Goal: Task Accomplishment & Management: Manage account settings

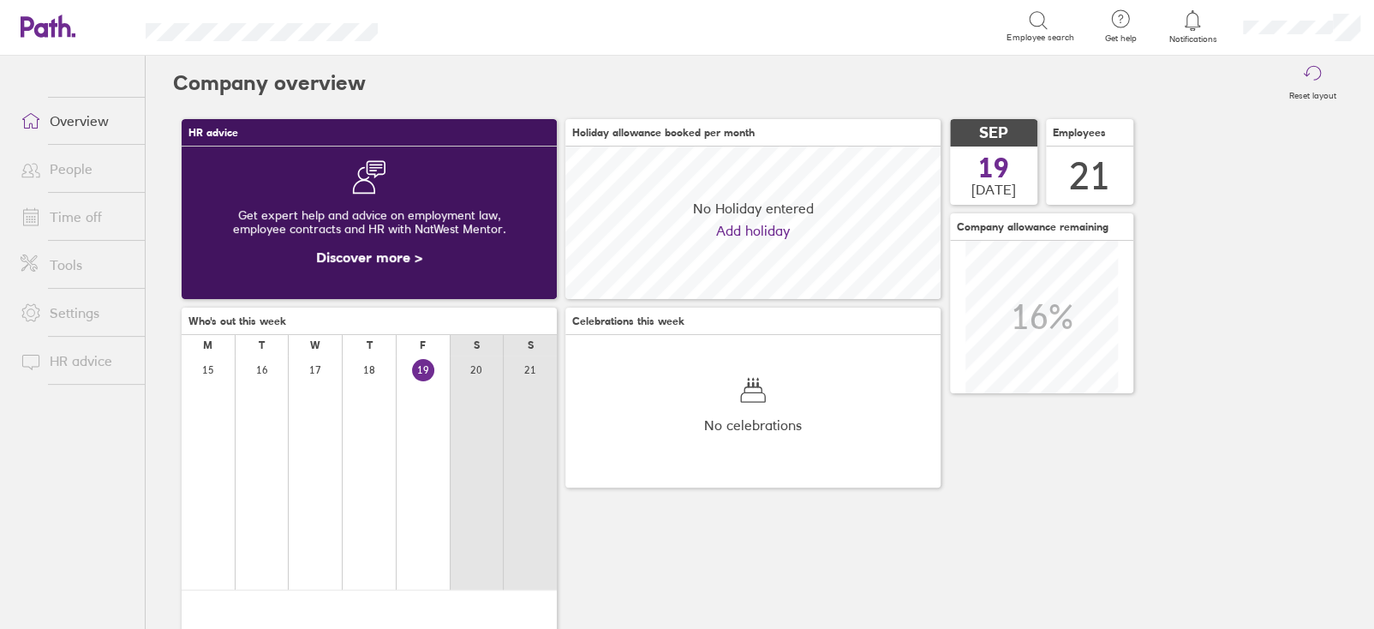
scroll to position [152, 374]
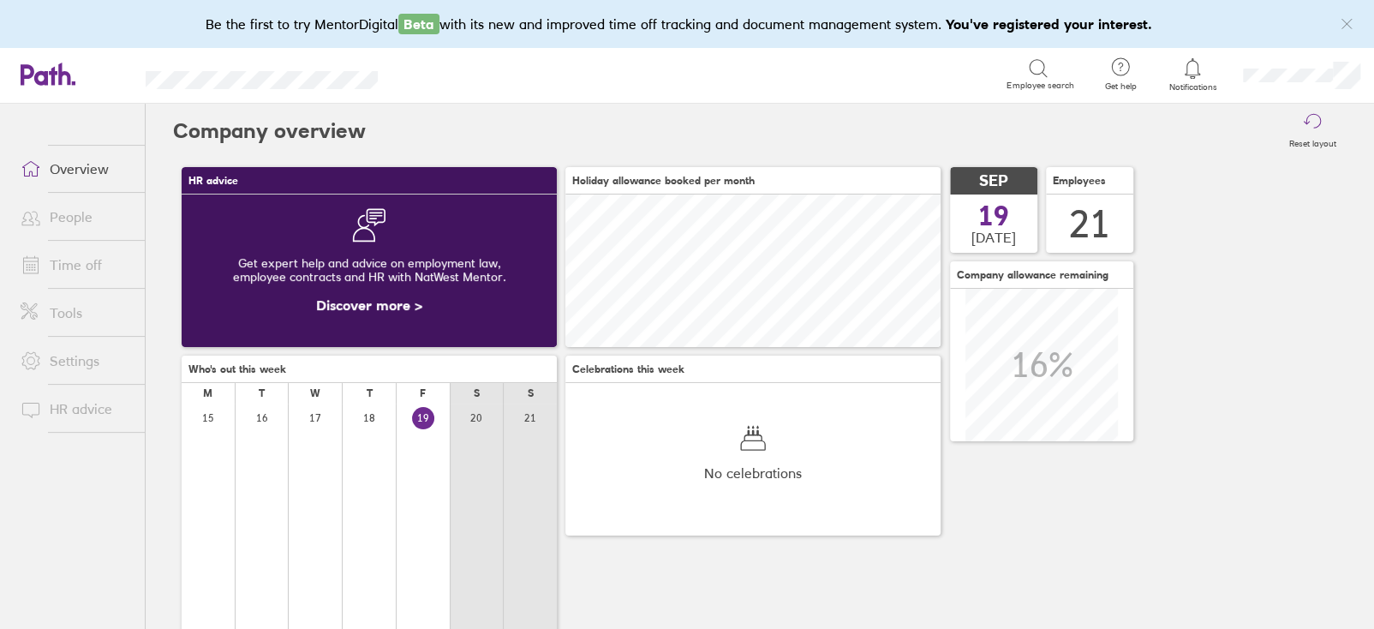
click at [77, 279] on link "Time off" at bounding box center [76, 265] width 138 height 34
